Goal: Task Accomplishment & Management: Manage account settings

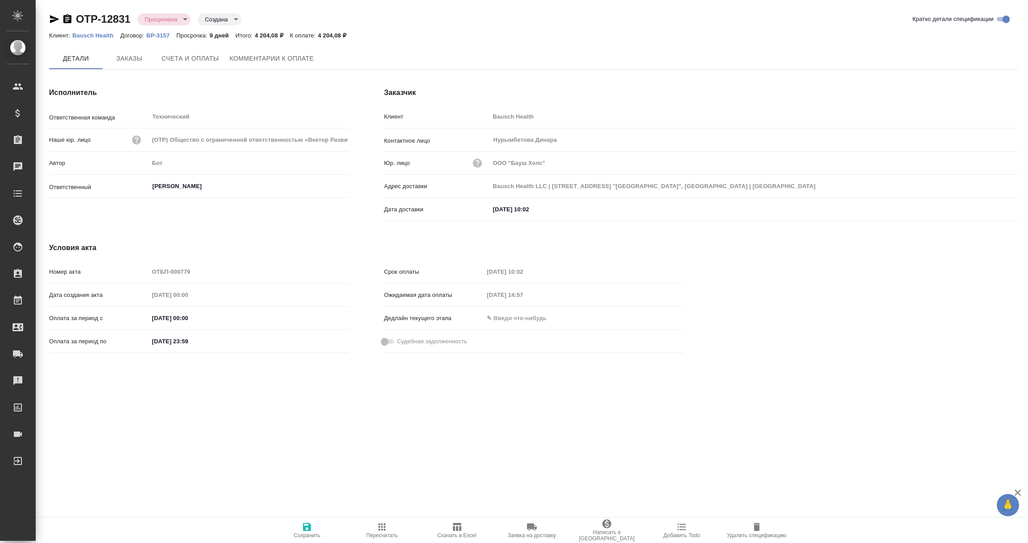
type input "[PERSON_NAME]"
click at [278, 50] on button "Комментарии к оплате" at bounding box center [271, 59] width 95 height 22
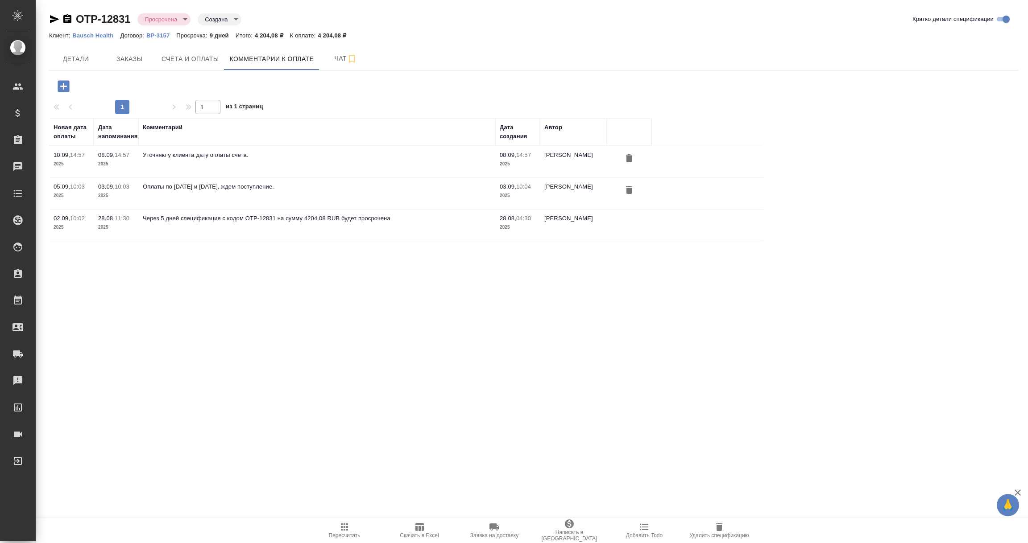
click at [58, 83] on icon "button" at bounding box center [64, 86] width 12 height 12
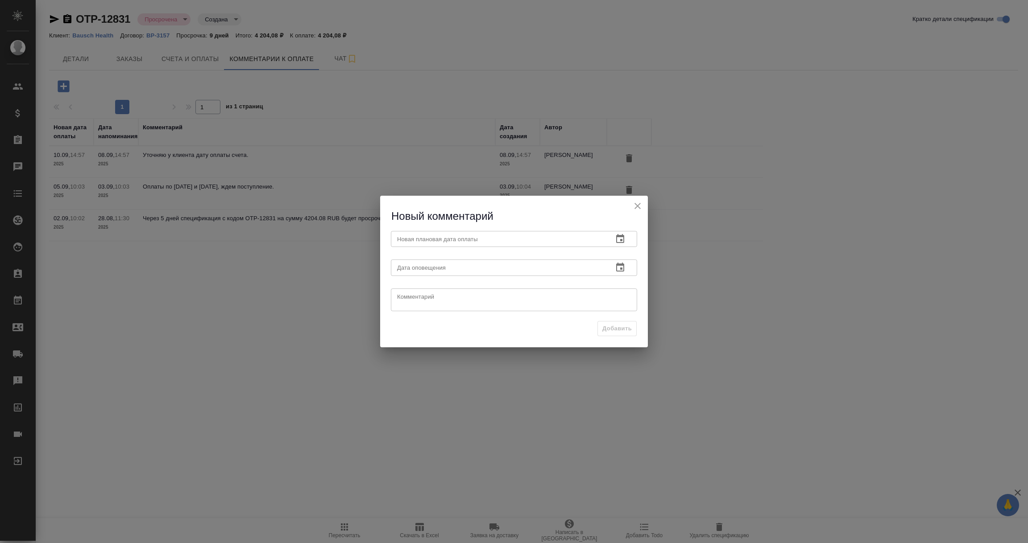
click at [619, 238] on icon "button" at bounding box center [620, 239] width 11 height 11
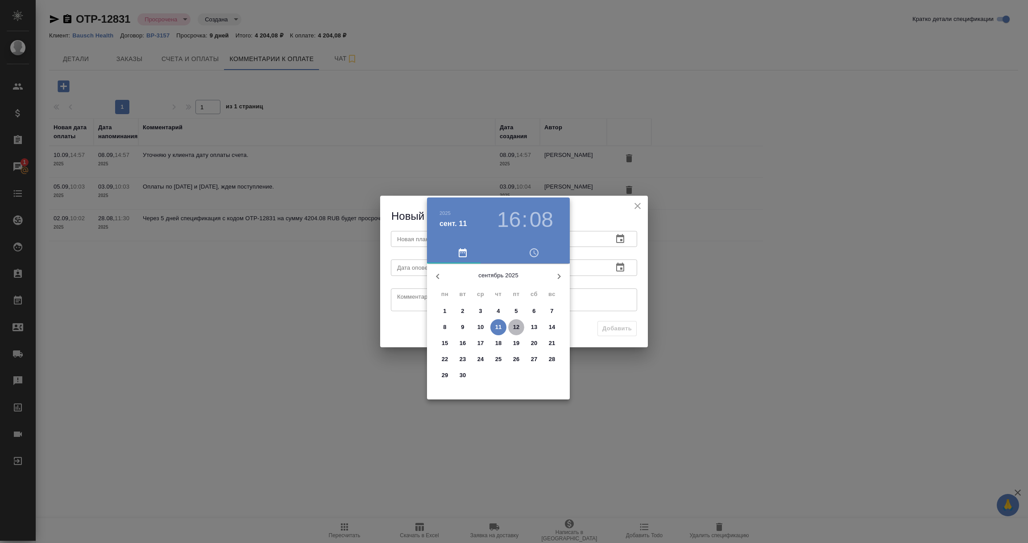
click at [518, 326] on p "12" at bounding box center [516, 327] width 7 height 9
type input "[DATE] 16:08"
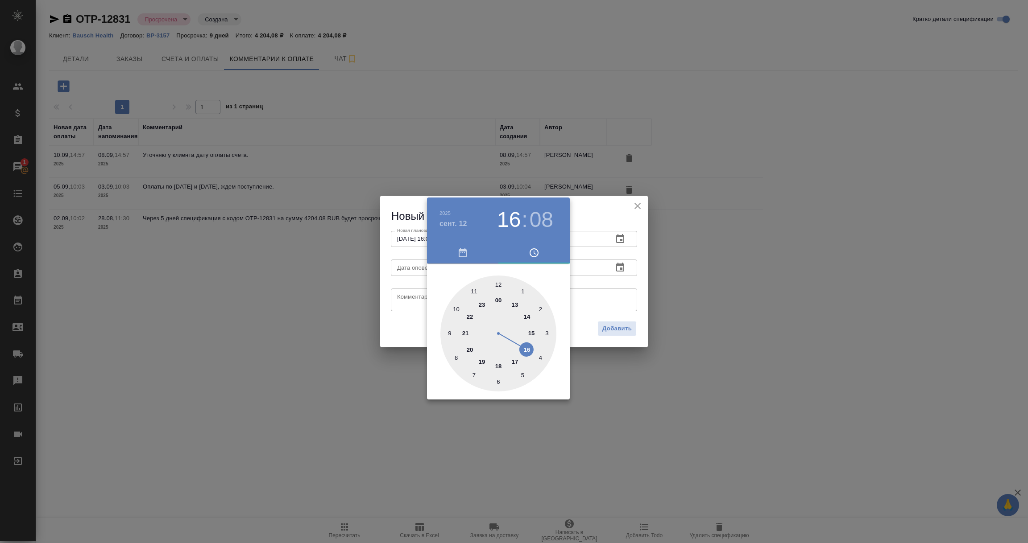
click at [600, 294] on div at bounding box center [514, 271] width 1028 height 543
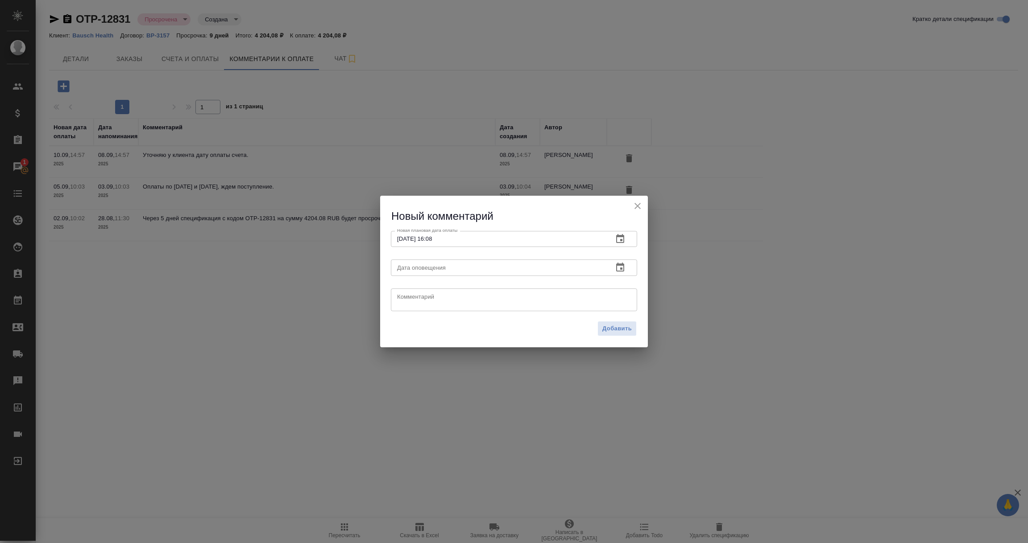
click at [617, 265] on icon "button" at bounding box center [620, 267] width 8 height 9
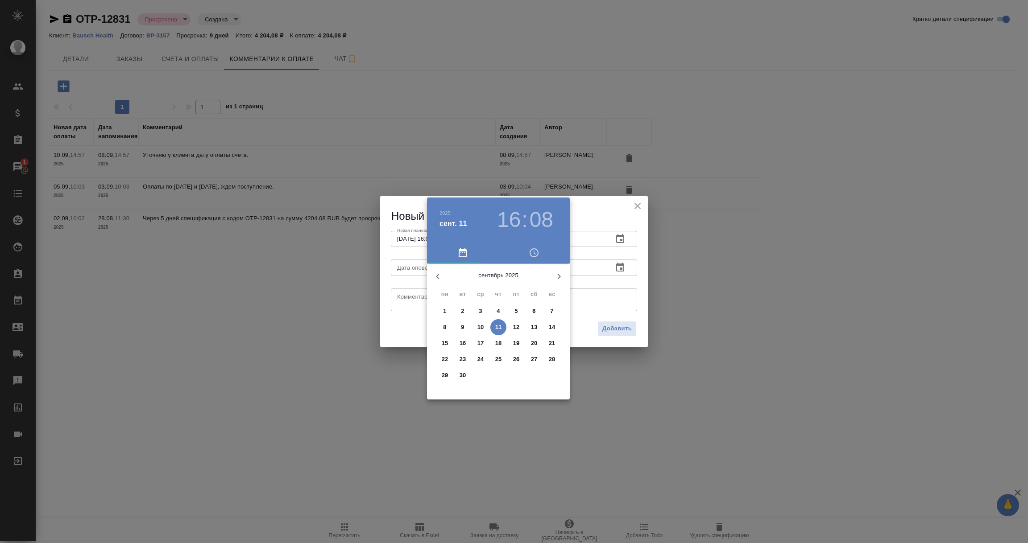
click at [501, 329] on span "11" at bounding box center [498, 327] width 16 height 9
type input "[DATE] 16:08"
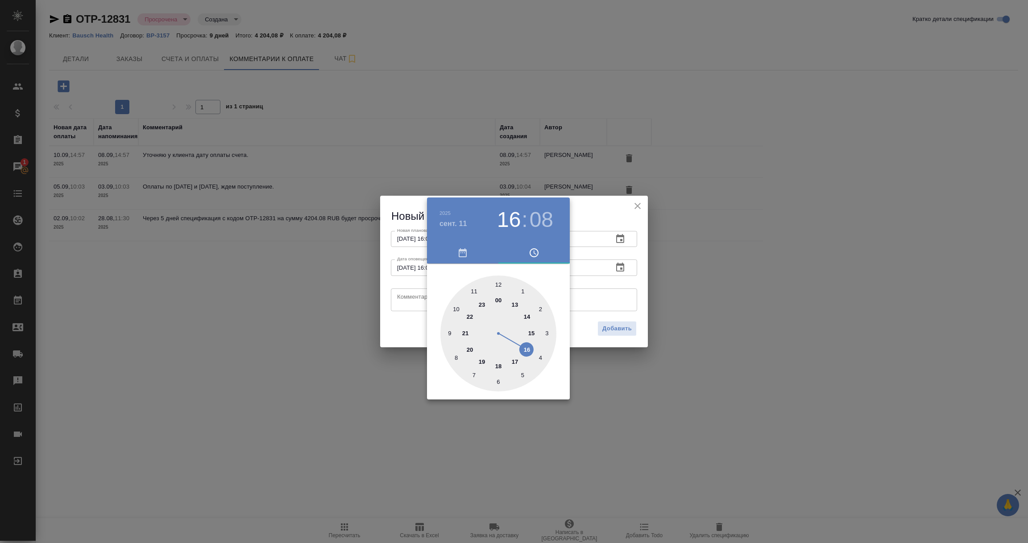
click at [406, 300] on div at bounding box center [514, 271] width 1028 height 543
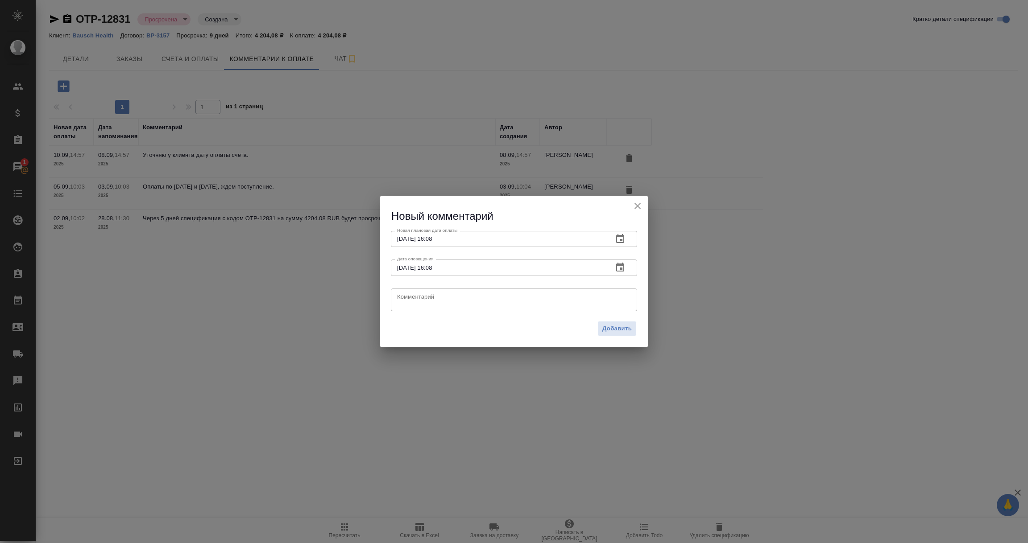
click at [406, 300] on textarea at bounding box center [514, 299] width 234 height 13
type textarea "Клиент: оплата 11.09."
click at [611, 331] on span "Добавить" at bounding box center [616, 329] width 29 height 10
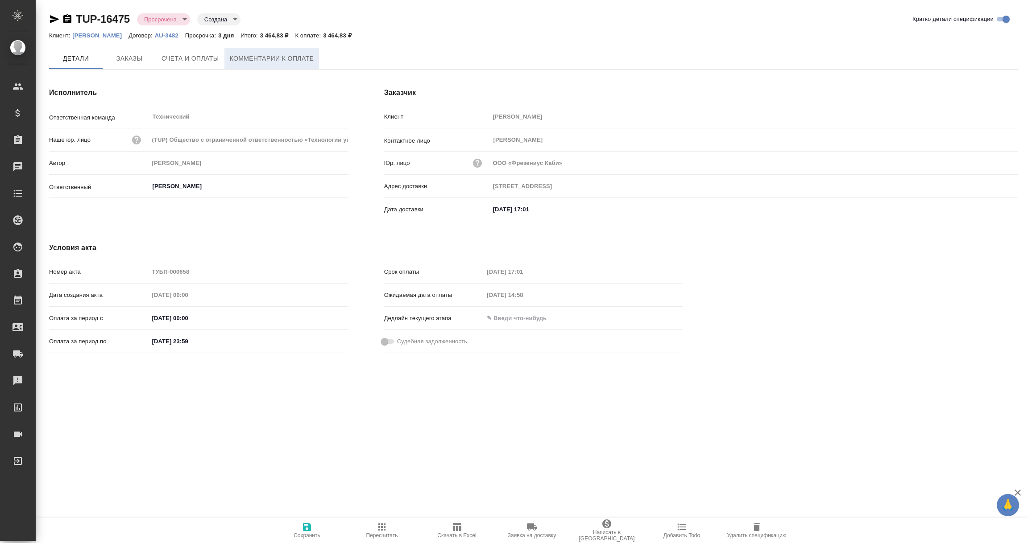
click at [284, 60] on span "Комментарии к оплате" at bounding box center [272, 58] width 84 height 11
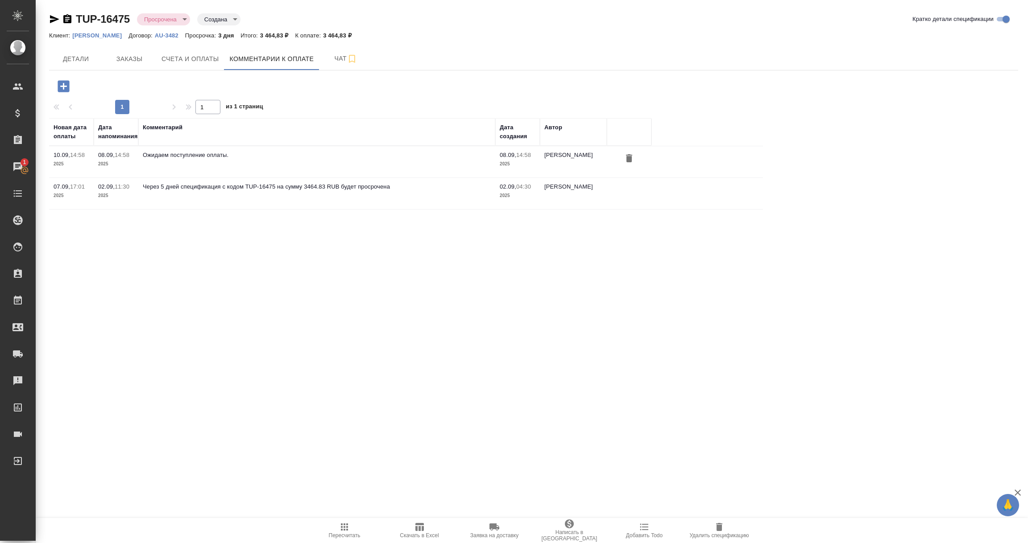
click at [60, 84] on icon "button" at bounding box center [64, 86] width 12 height 12
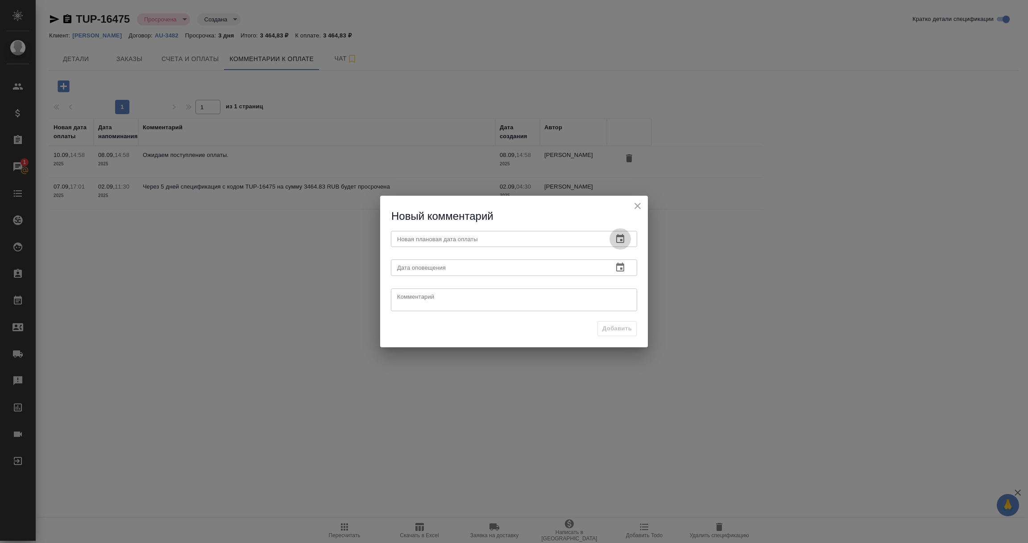
click at [614, 232] on button "button" at bounding box center [619, 238] width 21 height 21
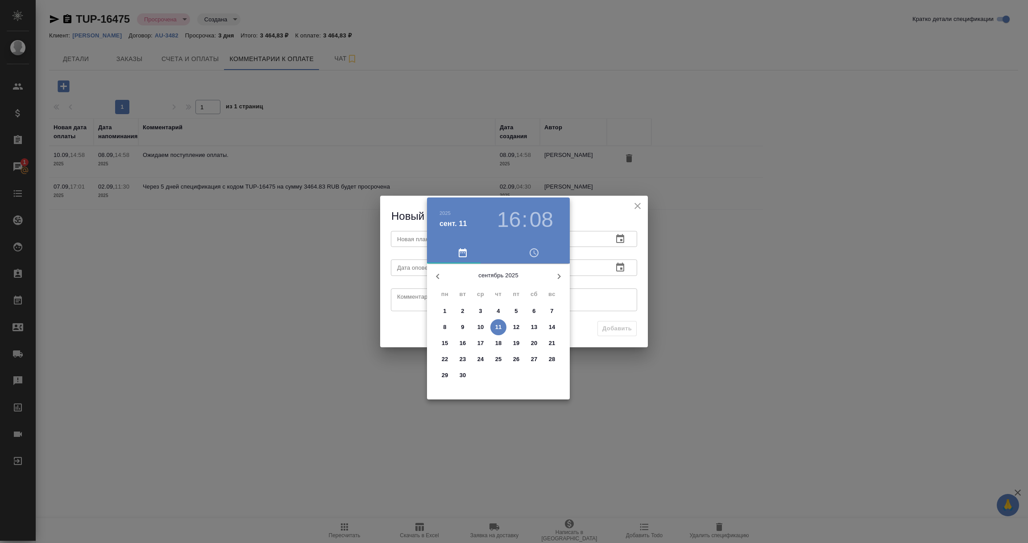
click at [446, 341] on p "15" at bounding box center [445, 343] width 7 height 9
type input "15.09.2025 16:08"
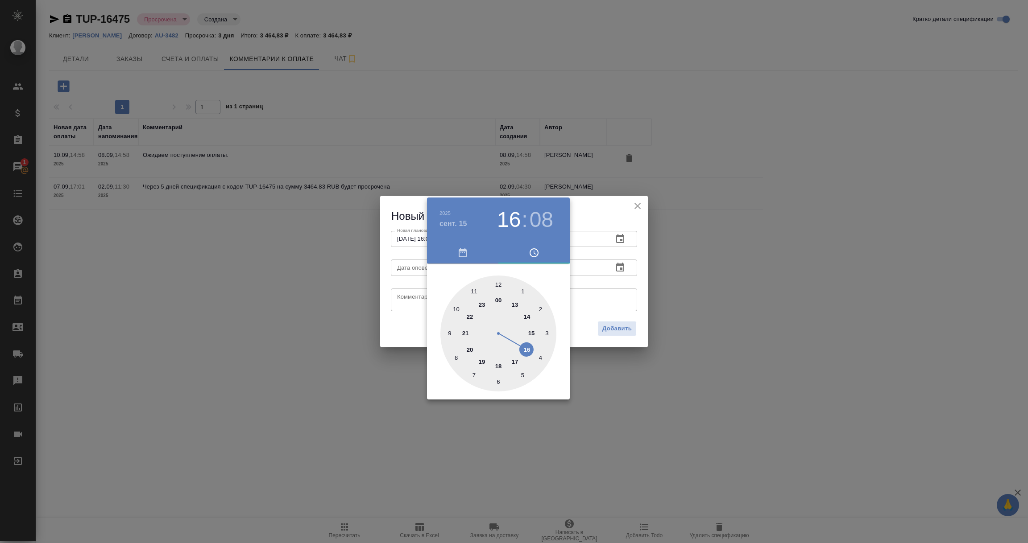
click at [613, 282] on div at bounding box center [514, 271] width 1028 height 543
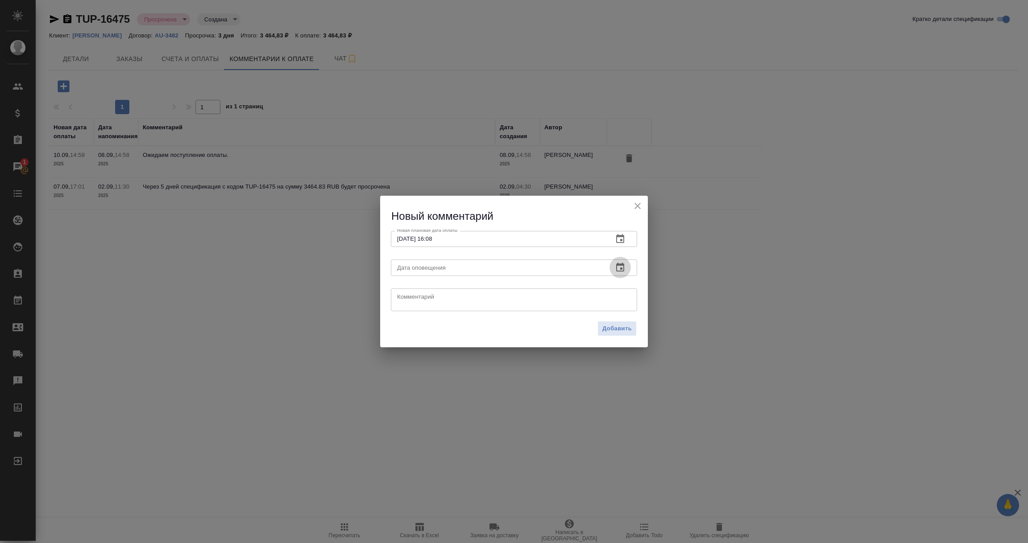
click at [622, 266] on icon "button" at bounding box center [620, 267] width 11 height 11
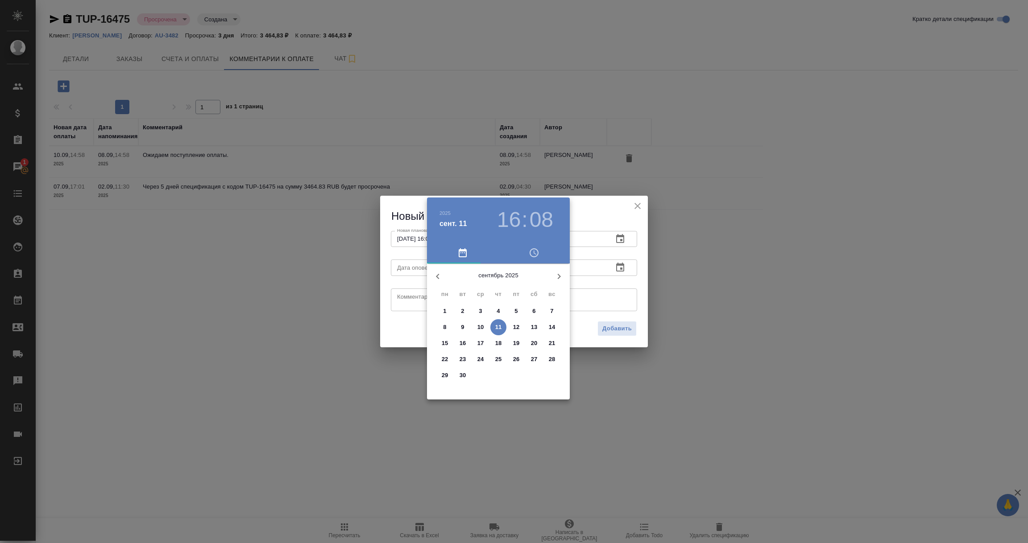
click at [498, 326] on p "11" at bounding box center [498, 327] width 7 height 9
type input "[DATE] 16:08"
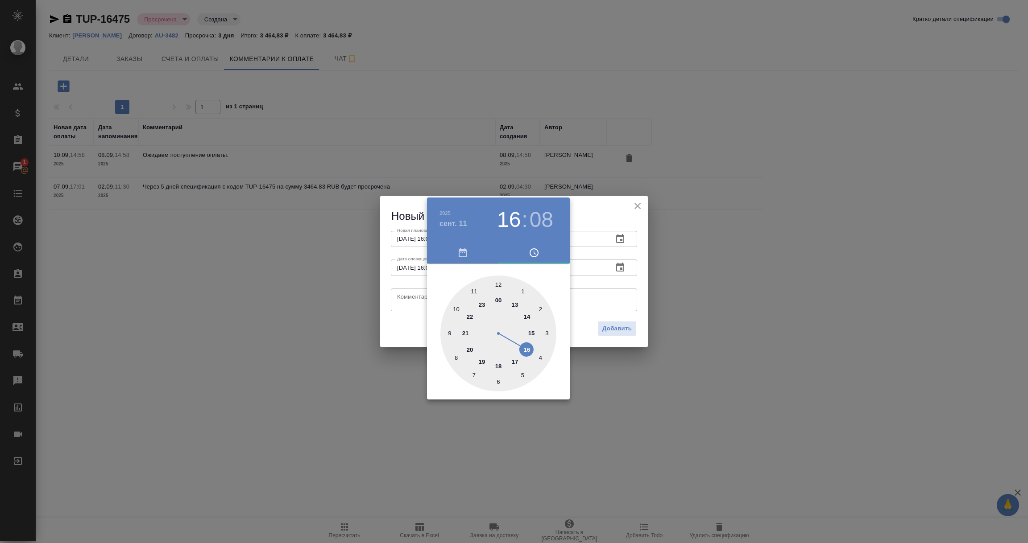
click at [406, 299] on div at bounding box center [514, 271] width 1028 height 543
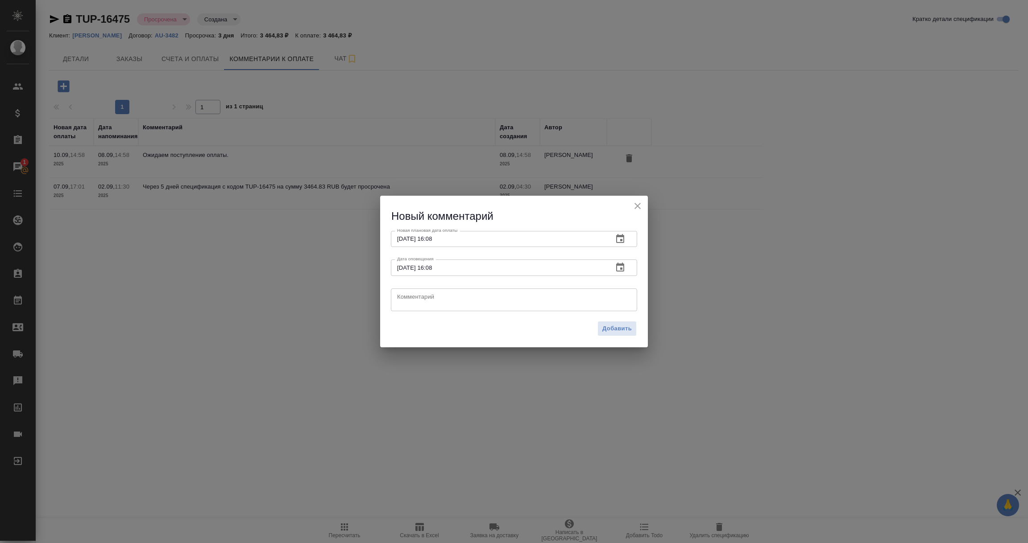
click at [406, 298] on textarea at bounding box center [514, 299] width 234 height 13
type textarea "КМ уточняет дату оплаты у клиента."
click at [628, 333] on span "Добавить" at bounding box center [616, 329] width 29 height 10
